Goal: Task Accomplishment & Management: Manage account settings

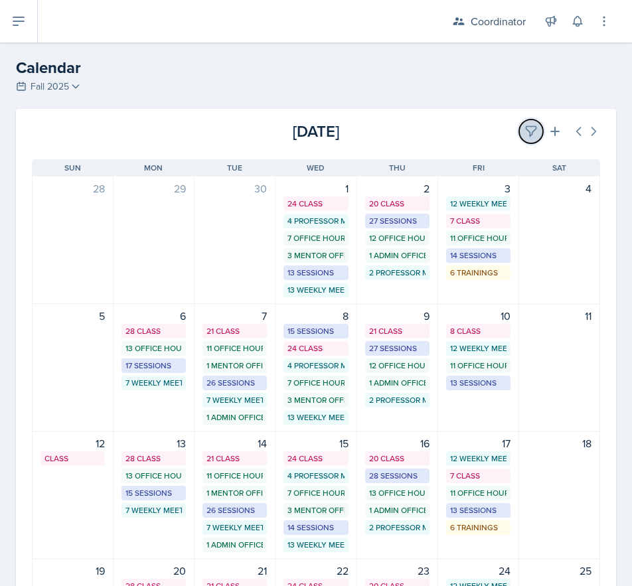
click at [519, 125] on button at bounding box center [531, 131] width 24 height 24
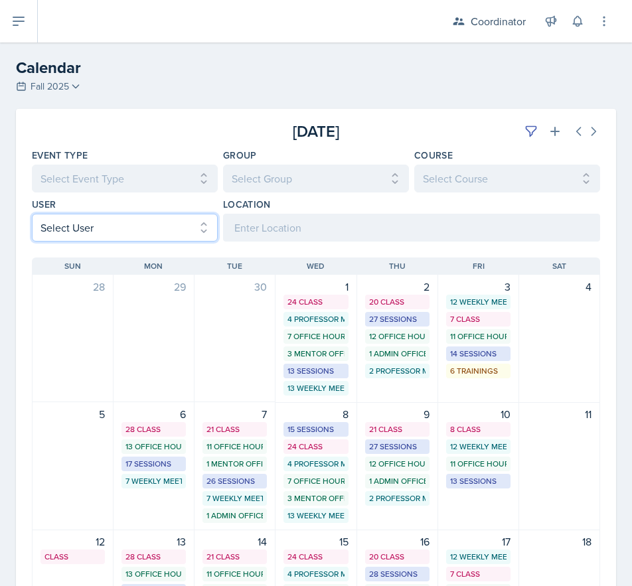
click at [81, 235] on select "Select User All [PERSON_NAME] [PERSON_NAME] [PERSON_NAME] [PERSON_NAME] [PERSON…" at bounding box center [125, 228] width 186 height 28
select select "76db20b1-57f4-4377-bcb2-f71ca146d054"
click at [32, 214] on select "Select User All [PERSON_NAME] [PERSON_NAME] [PERSON_NAME] [PERSON_NAME] [PERSON…" at bounding box center [125, 228] width 186 height 28
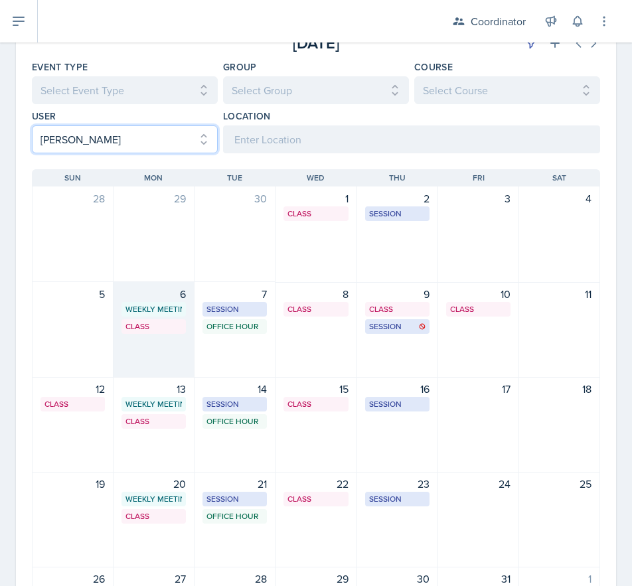
scroll to position [66, 0]
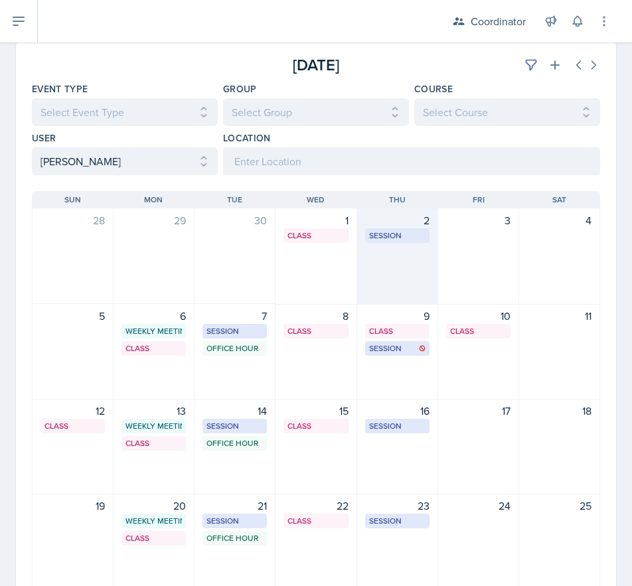
click at [401, 275] on div "2 Session MOR 132 4:00 PM - 5:30 PM" at bounding box center [397, 256] width 81 height 96
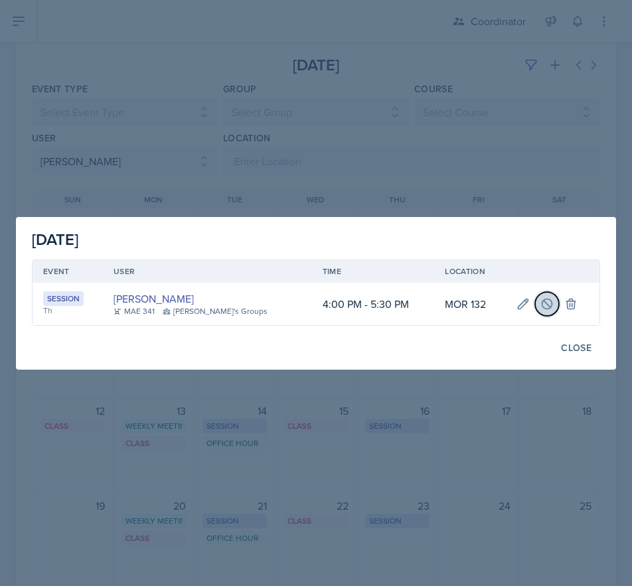
click at [543, 298] on icon at bounding box center [546, 303] width 13 height 13
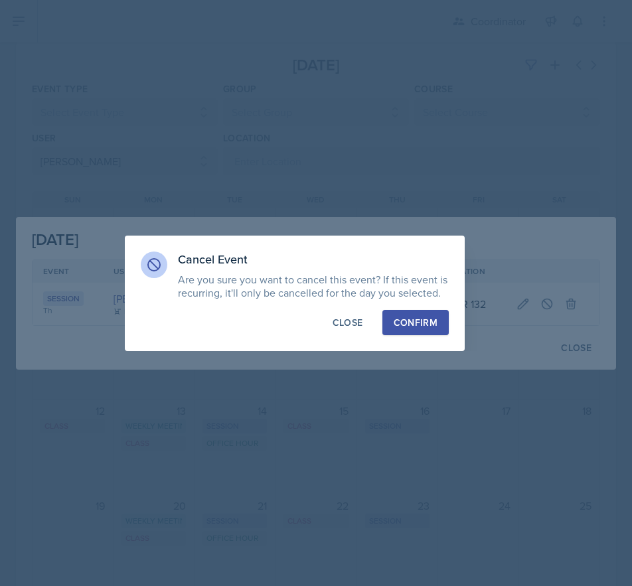
click at [409, 329] on button "Confirm" at bounding box center [415, 322] width 66 height 25
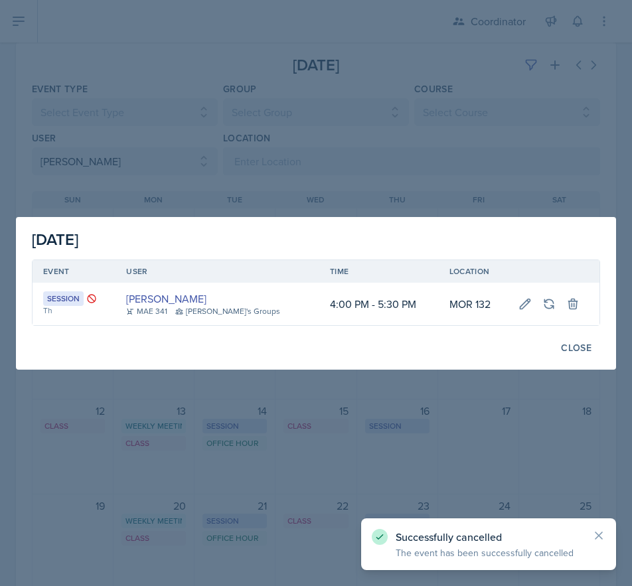
click at [182, 416] on div at bounding box center [316, 293] width 632 height 586
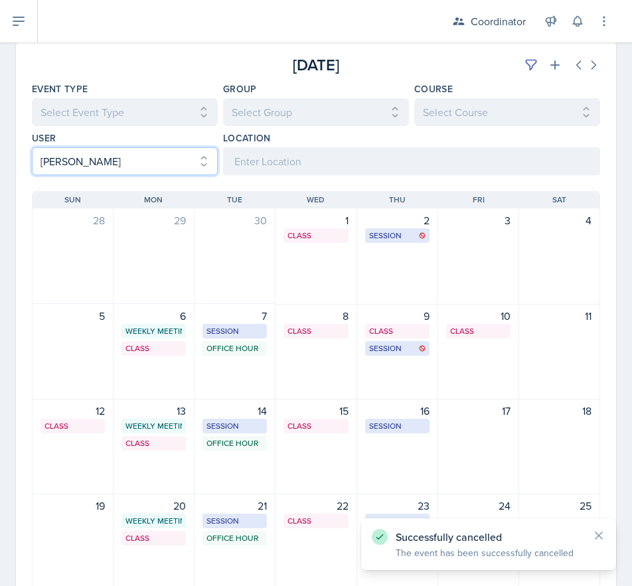
click at [120, 167] on select "Select User All [PERSON_NAME] [PERSON_NAME] [PERSON_NAME] [PERSON_NAME] [PERSON…" at bounding box center [125, 161] width 186 height 28
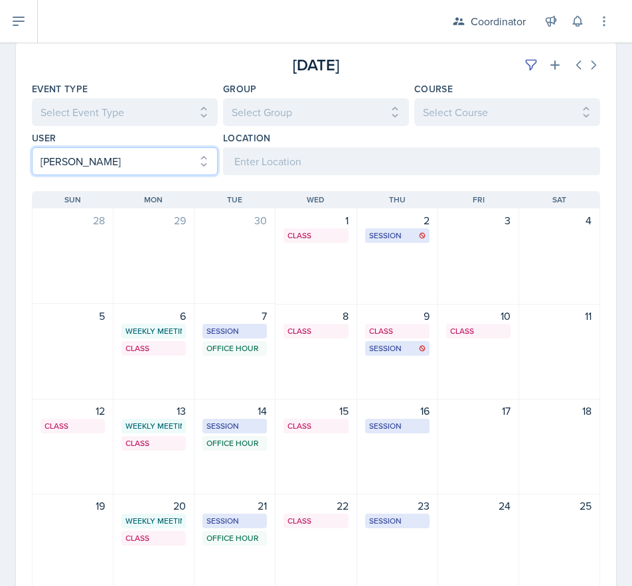
select select
click at [32, 147] on select "Select User All [PERSON_NAME] [PERSON_NAME] [PERSON_NAME] [PERSON_NAME] [PERSON…" at bounding box center [125, 161] width 186 height 28
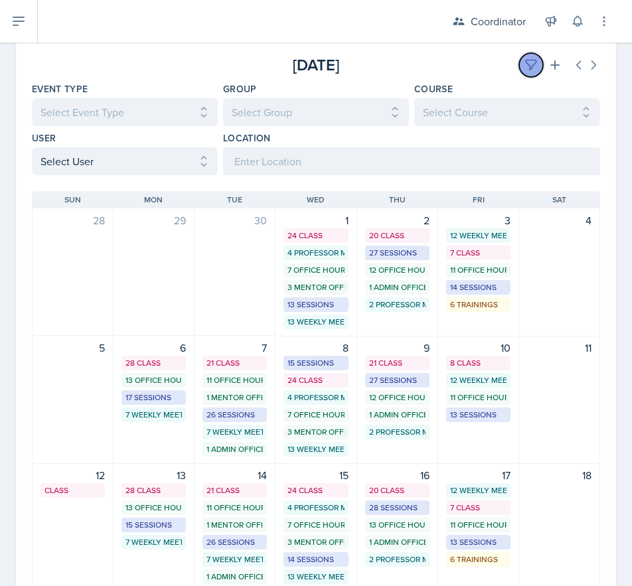
click at [519, 55] on button at bounding box center [531, 65] width 24 height 24
